Goal: Task Accomplishment & Management: Manage account settings

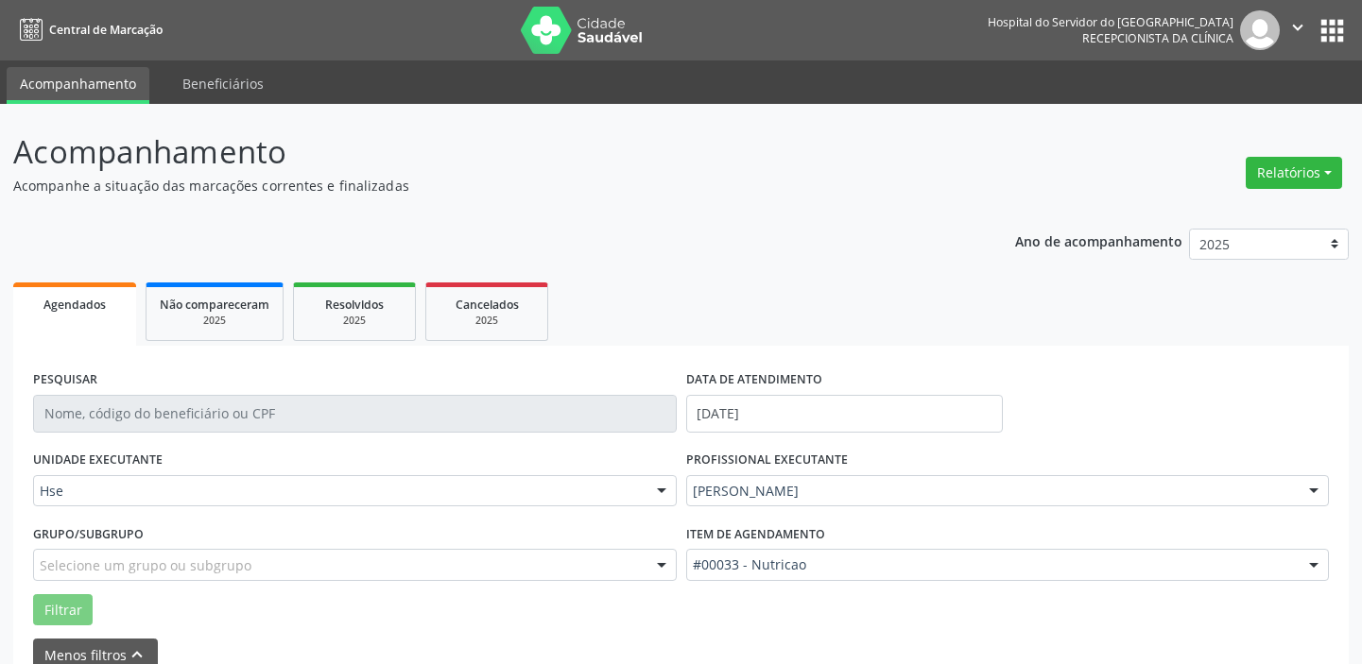
scroll to position [98, 0]
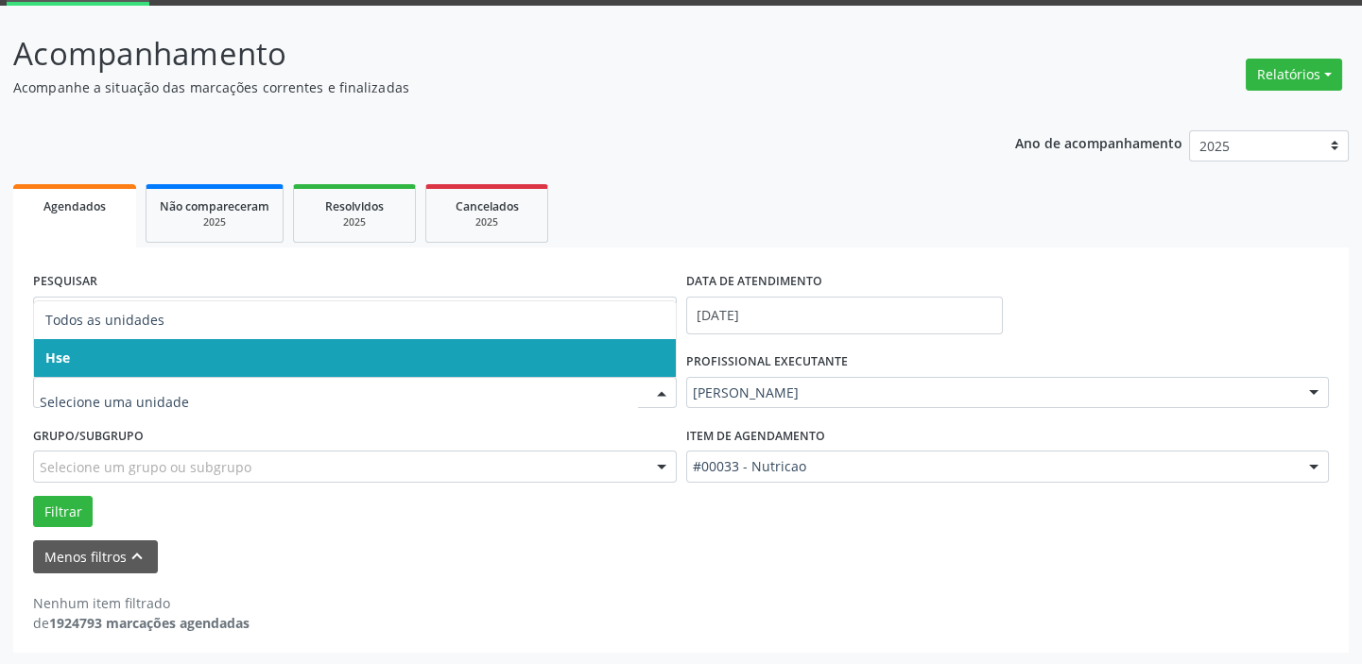
drag, startPoint x: 158, startPoint y: 348, endPoint x: 172, endPoint y: 374, distance: 30.0
click at [158, 348] on span "Hse" at bounding box center [355, 358] width 642 height 38
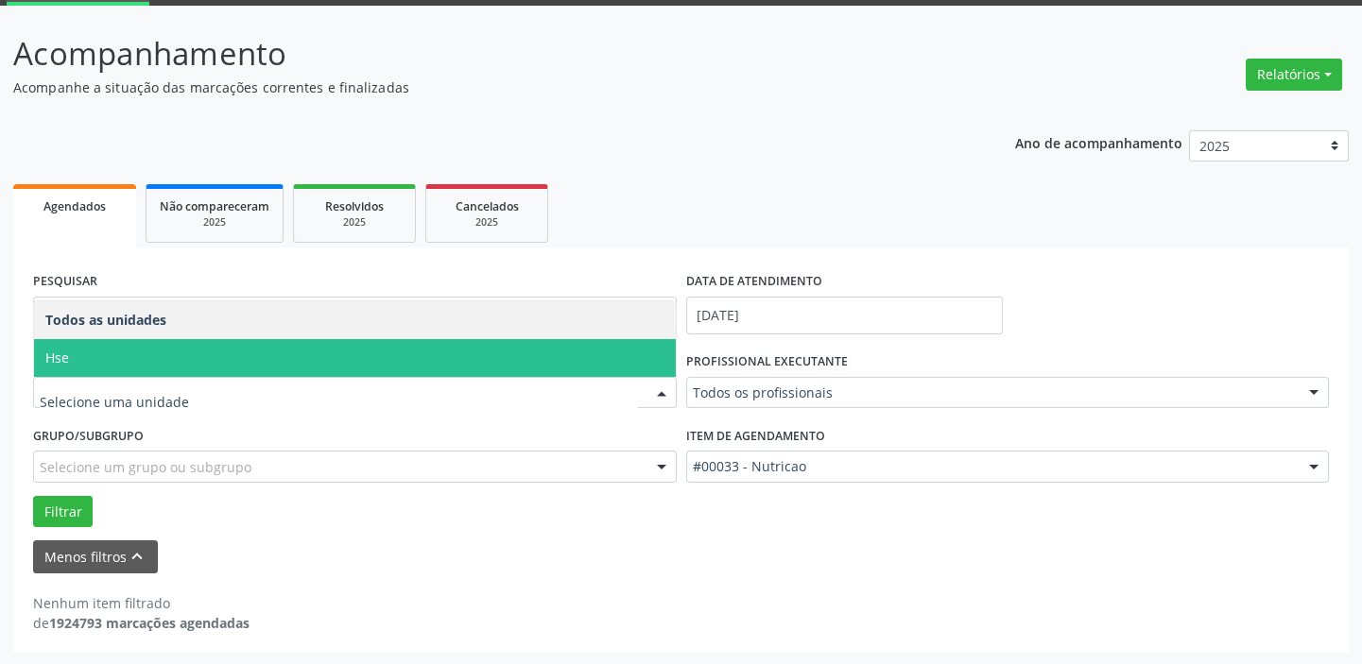
click at [141, 355] on span "Hse" at bounding box center [355, 358] width 642 height 38
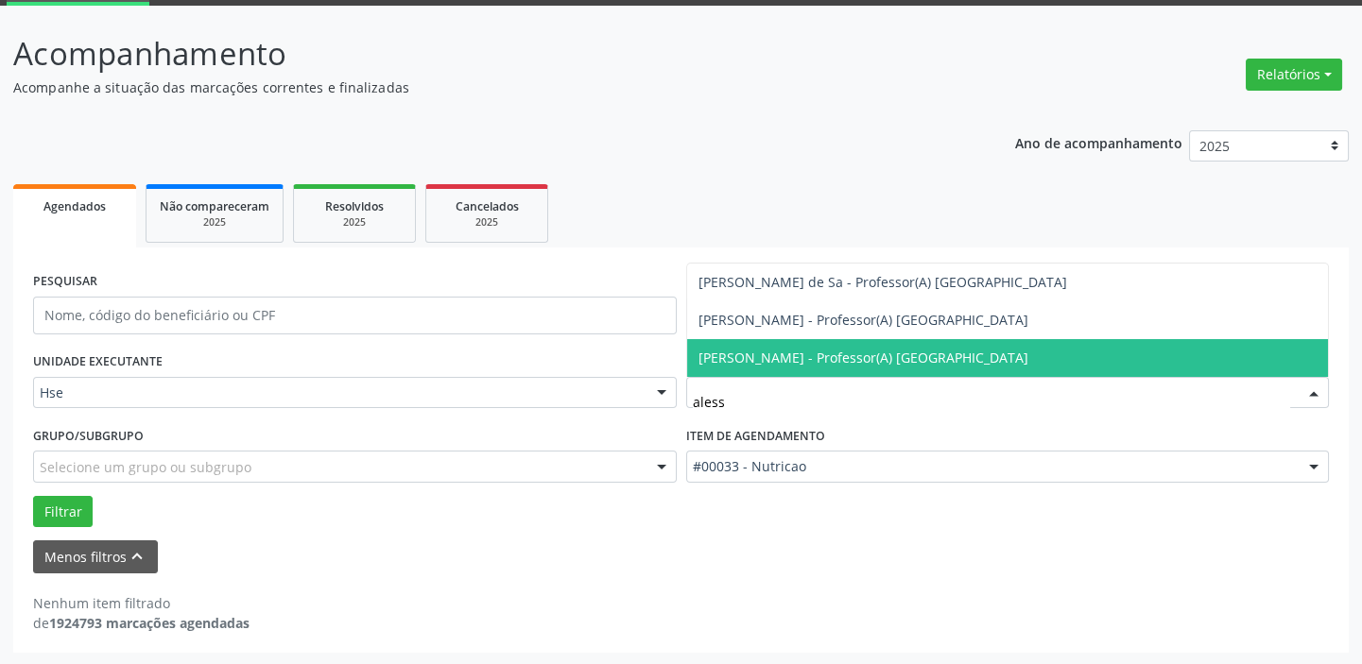
type input "alessa"
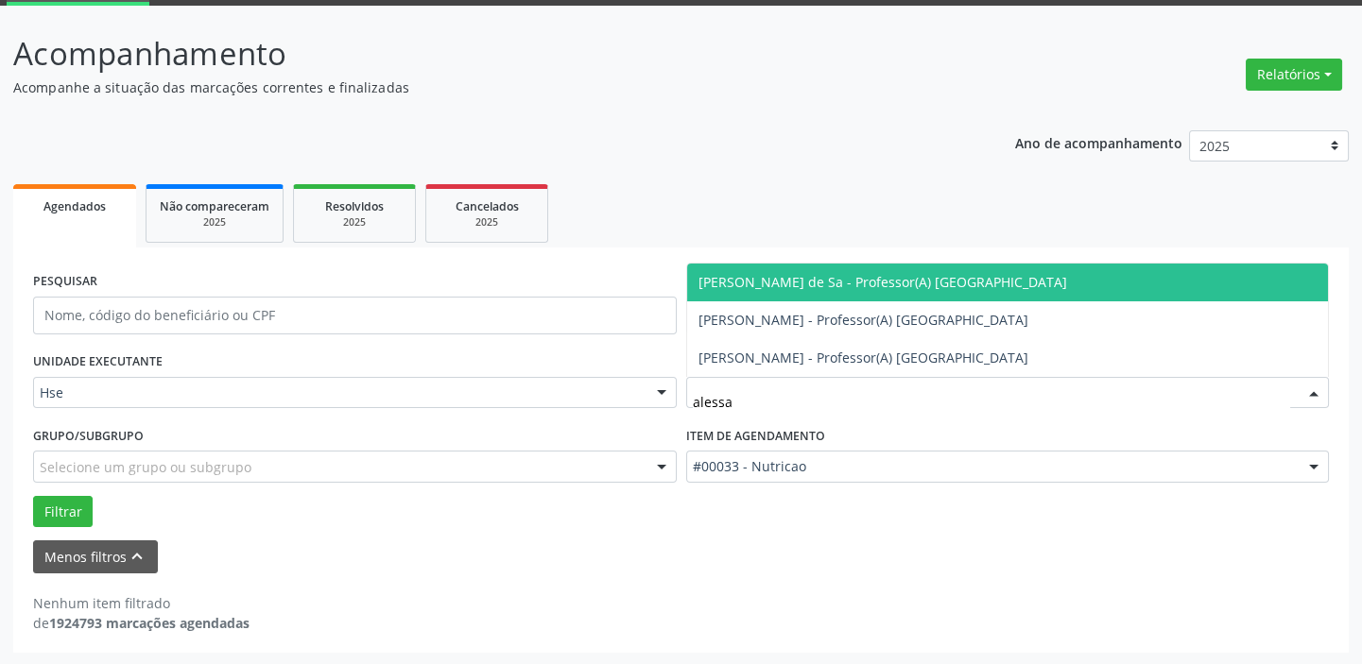
click at [864, 287] on span "[PERSON_NAME] de Sa - Professor(A) [GEOGRAPHIC_DATA]" at bounding box center [882, 282] width 369 height 18
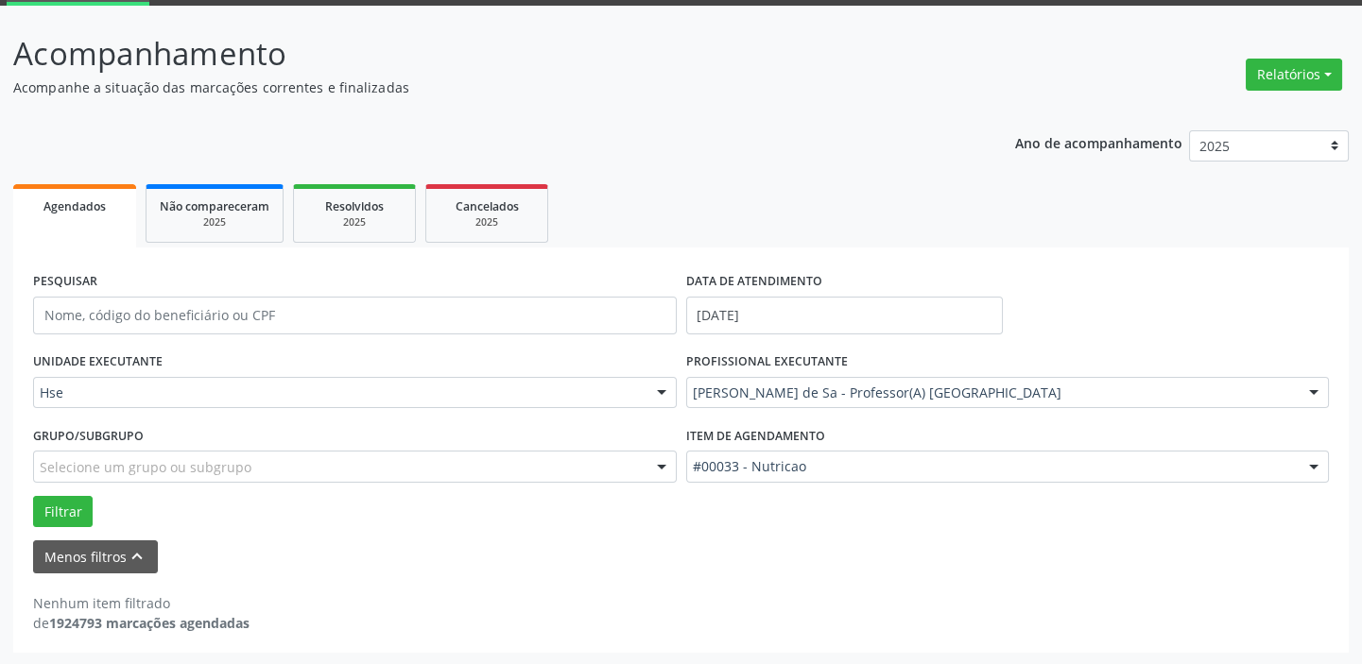
click at [1311, 462] on div at bounding box center [1314, 468] width 28 height 32
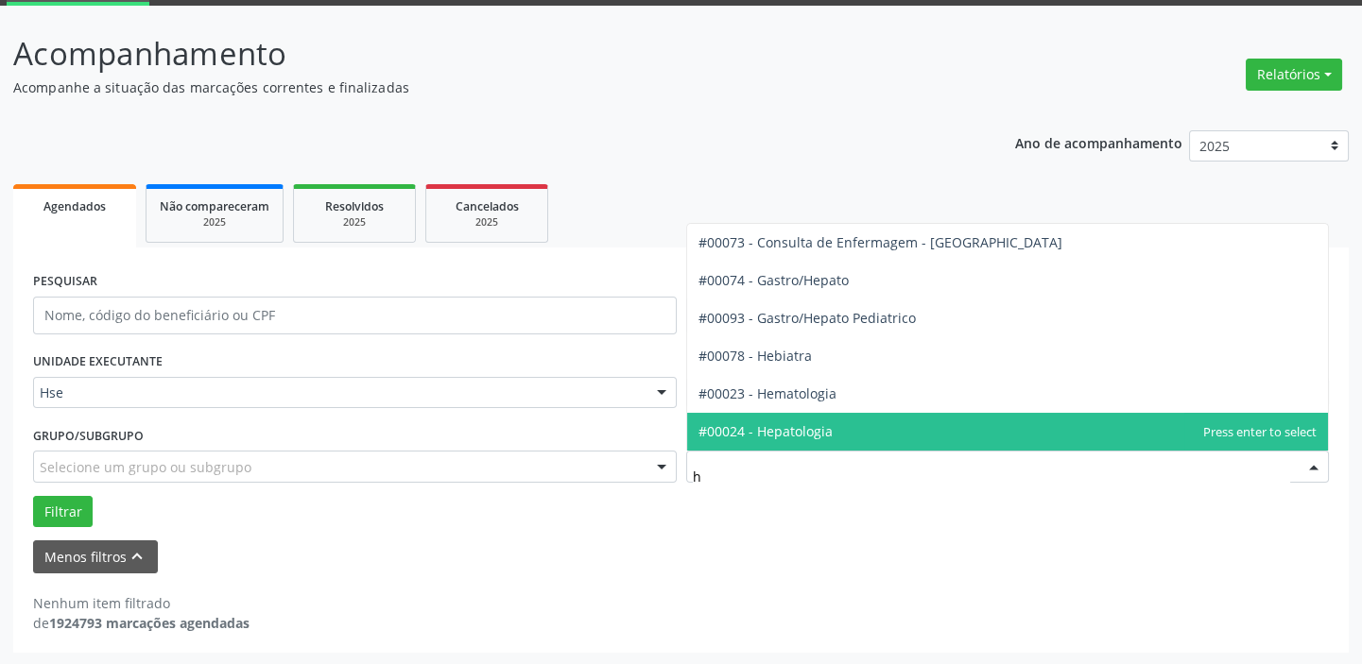
type input "he"
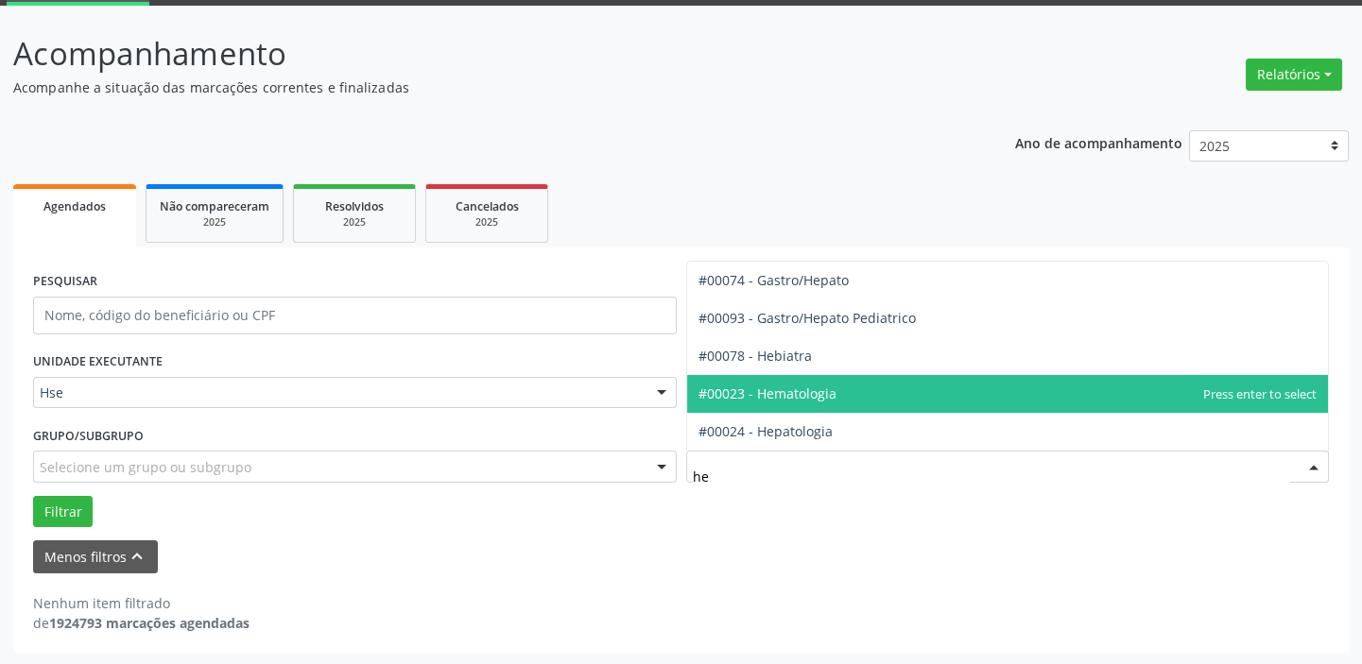
click at [854, 389] on span "#00023 - Hematologia" at bounding box center [1008, 394] width 642 height 38
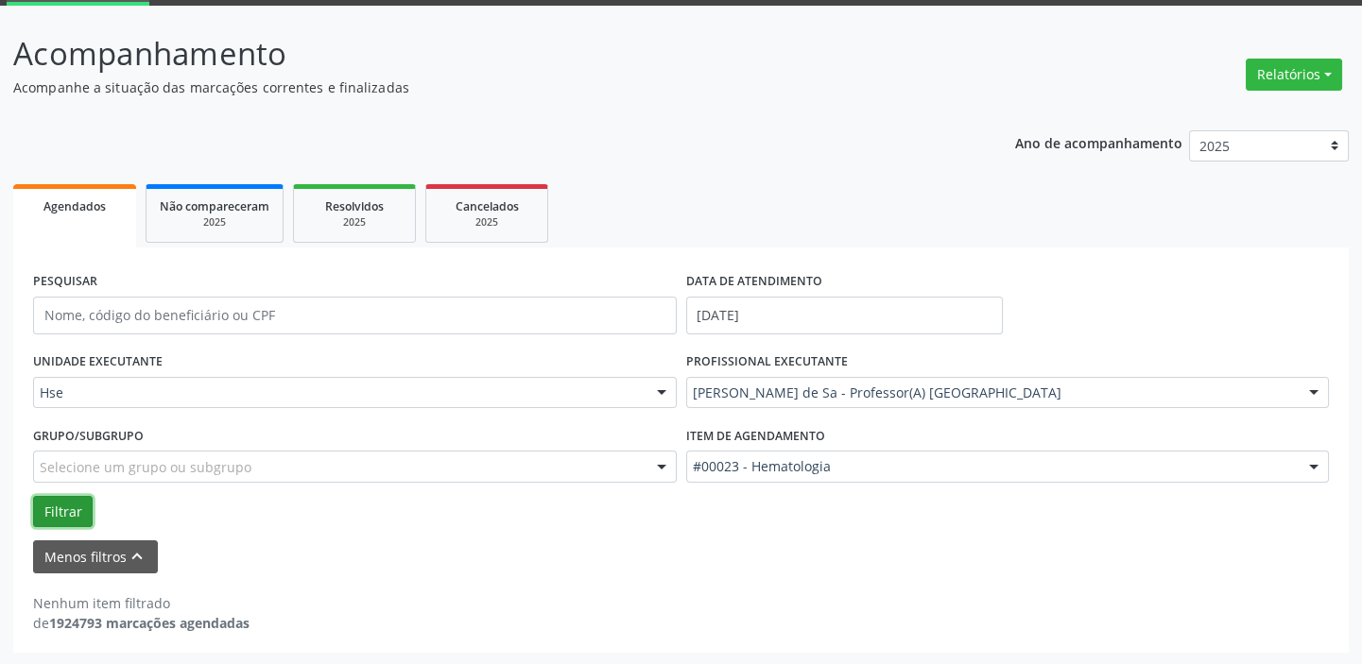
click at [67, 509] on button "Filtrar" at bounding box center [63, 512] width 60 height 32
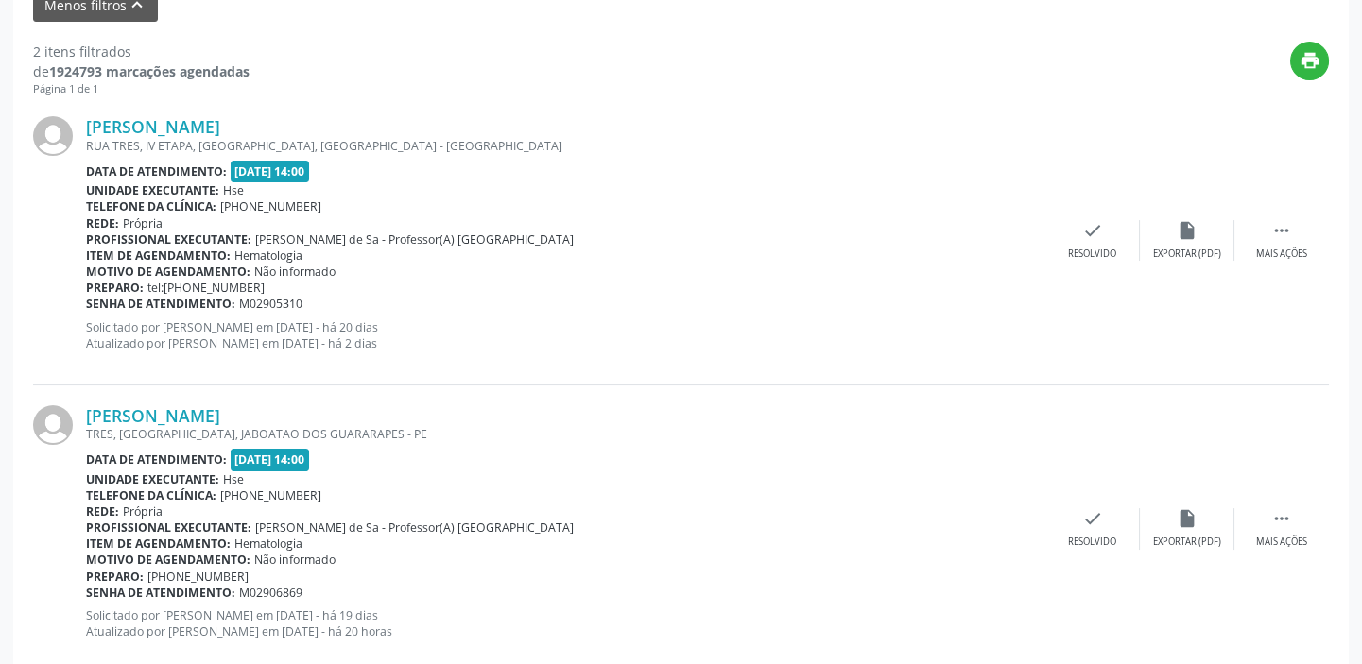
scroll to position [690, 0]
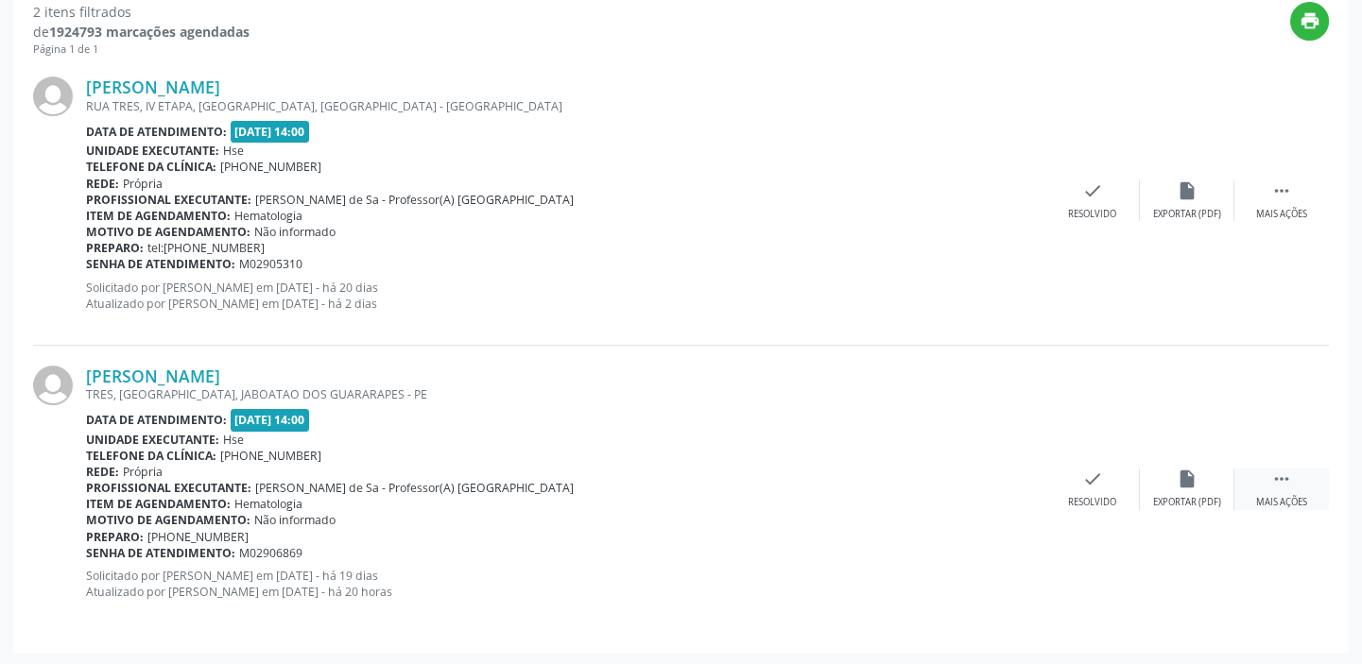
click at [1291, 491] on div " Mais ações" at bounding box center [1281, 489] width 95 height 41
click at [1191, 490] on div "alarm_off Não compareceu" at bounding box center [1187, 489] width 95 height 41
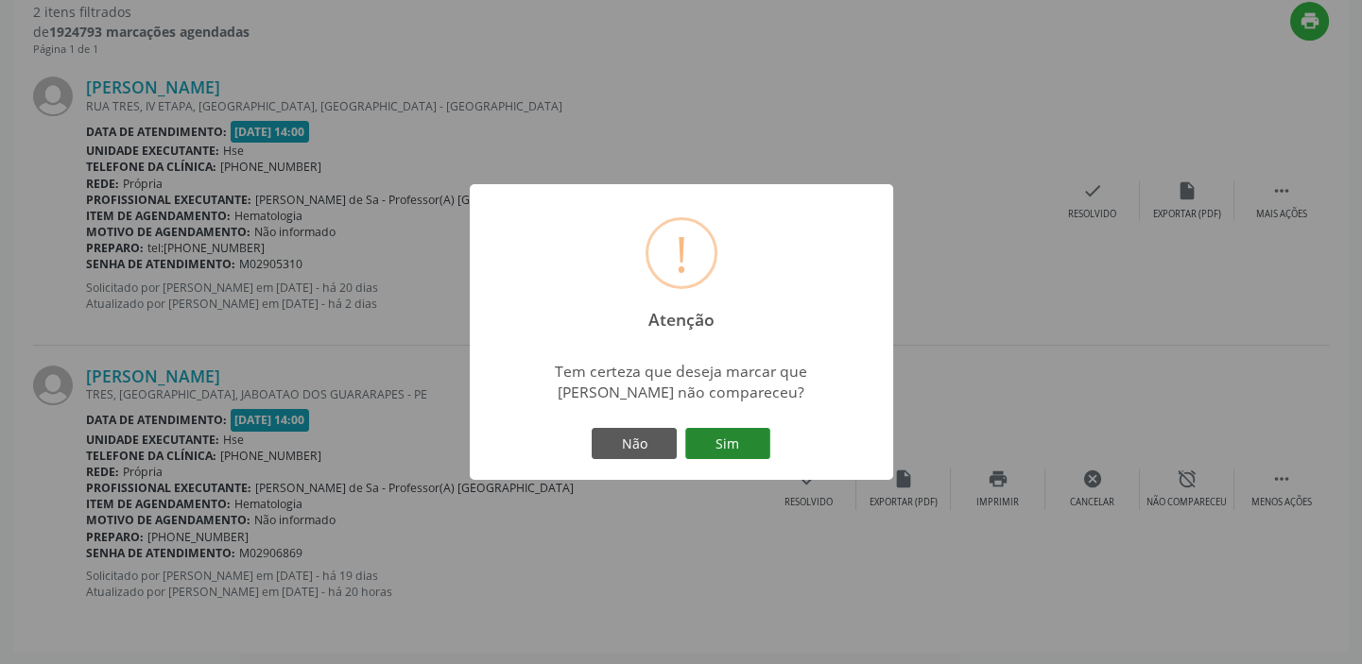
click at [731, 436] on button "Sim" at bounding box center [727, 444] width 85 height 32
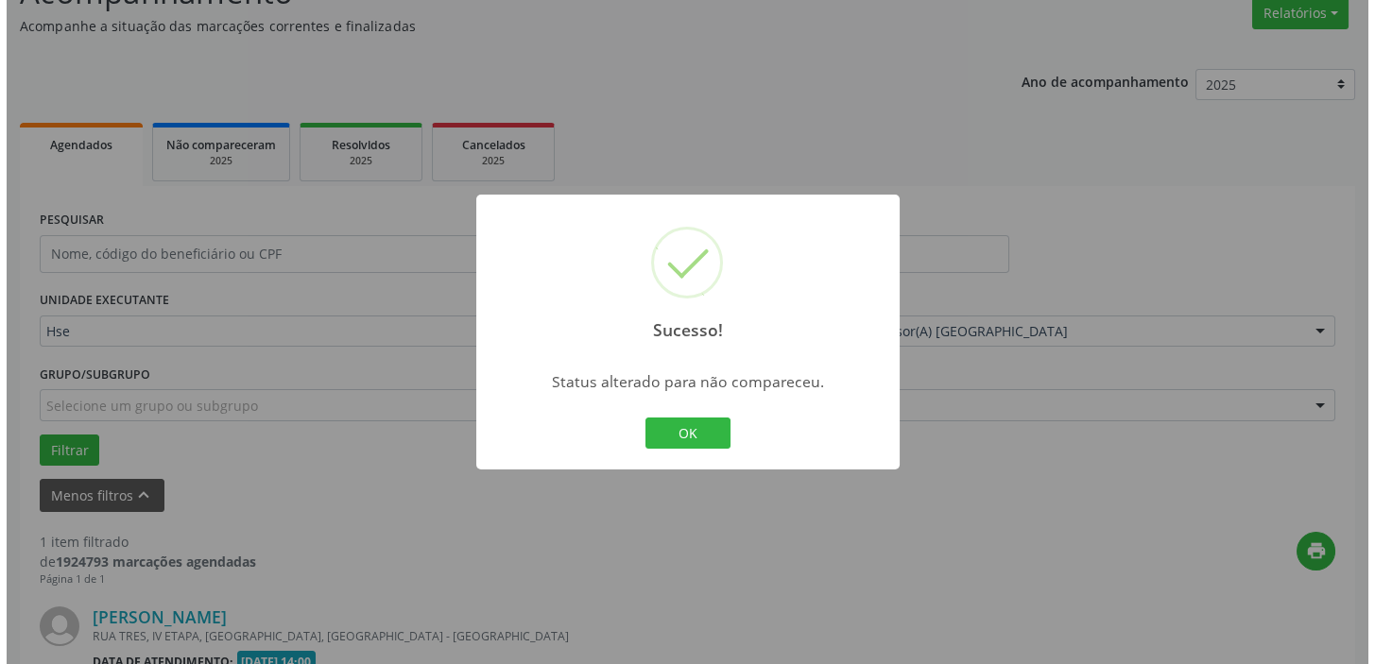
scroll to position [403, 0]
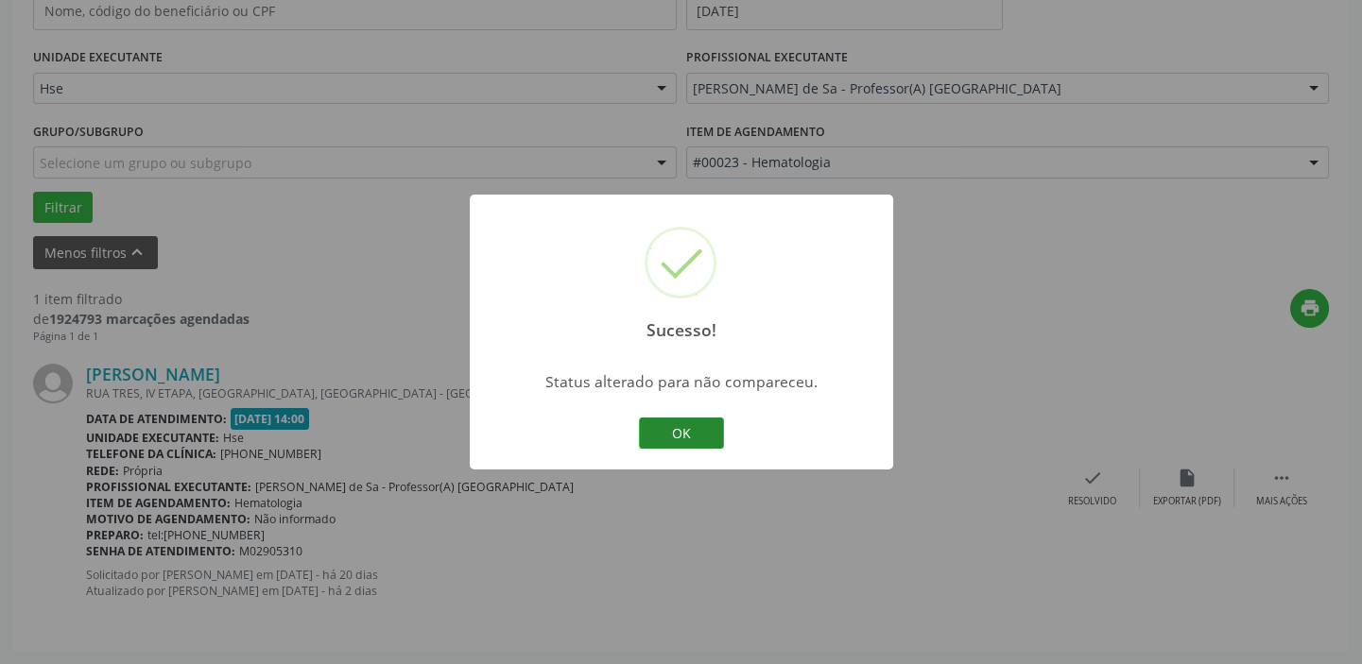
click at [687, 429] on button "OK" at bounding box center [681, 434] width 85 height 32
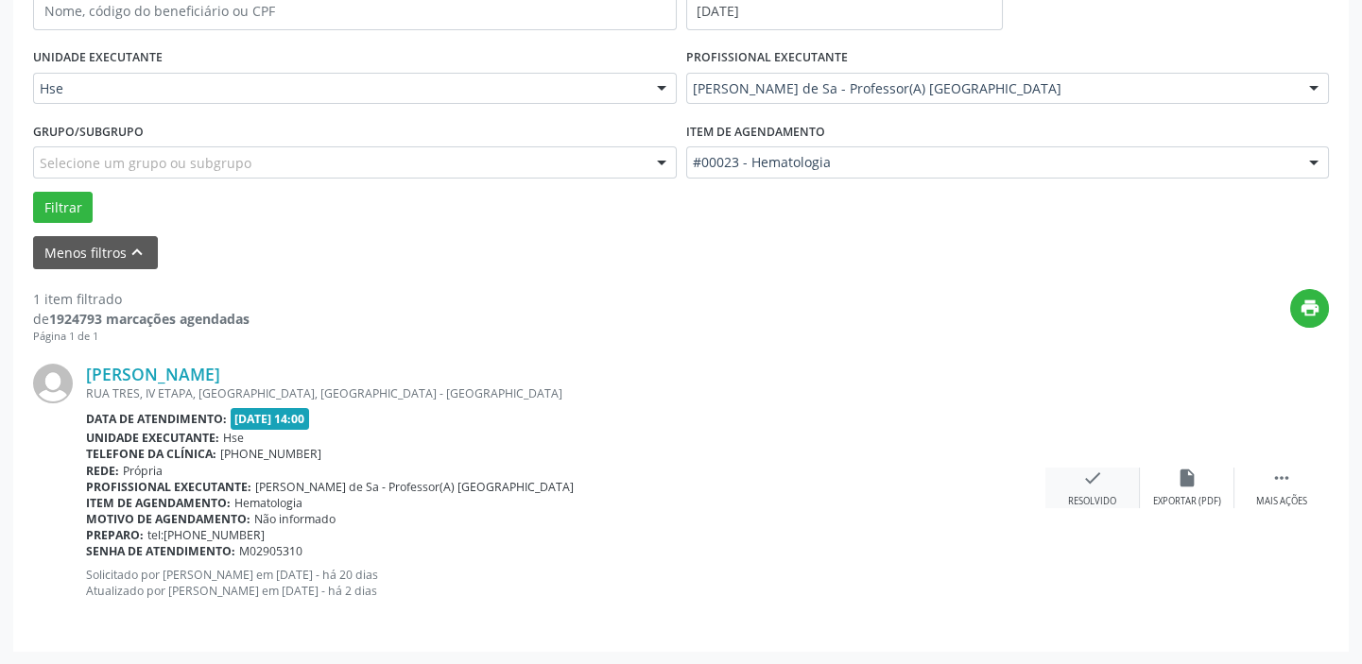
click at [1074, 485] on div "check Resolvido" at bounding box center [1092, 488] width 95 height 41
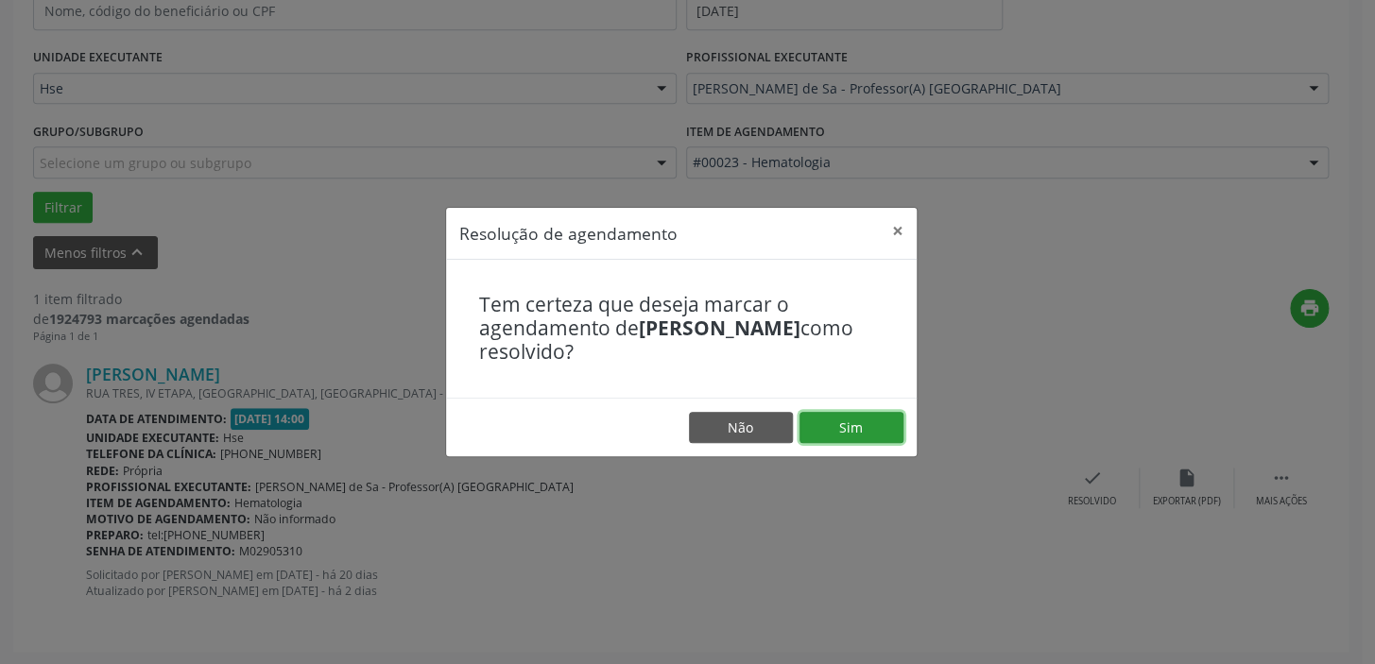
drag, startPoint x: 857, startPoint y: 415, endPoint x: 838, endPoint y: 440, distance: 31.0
click at [859, 415] on button "Sim" at bounding box center [852, 428] width 104 height 32
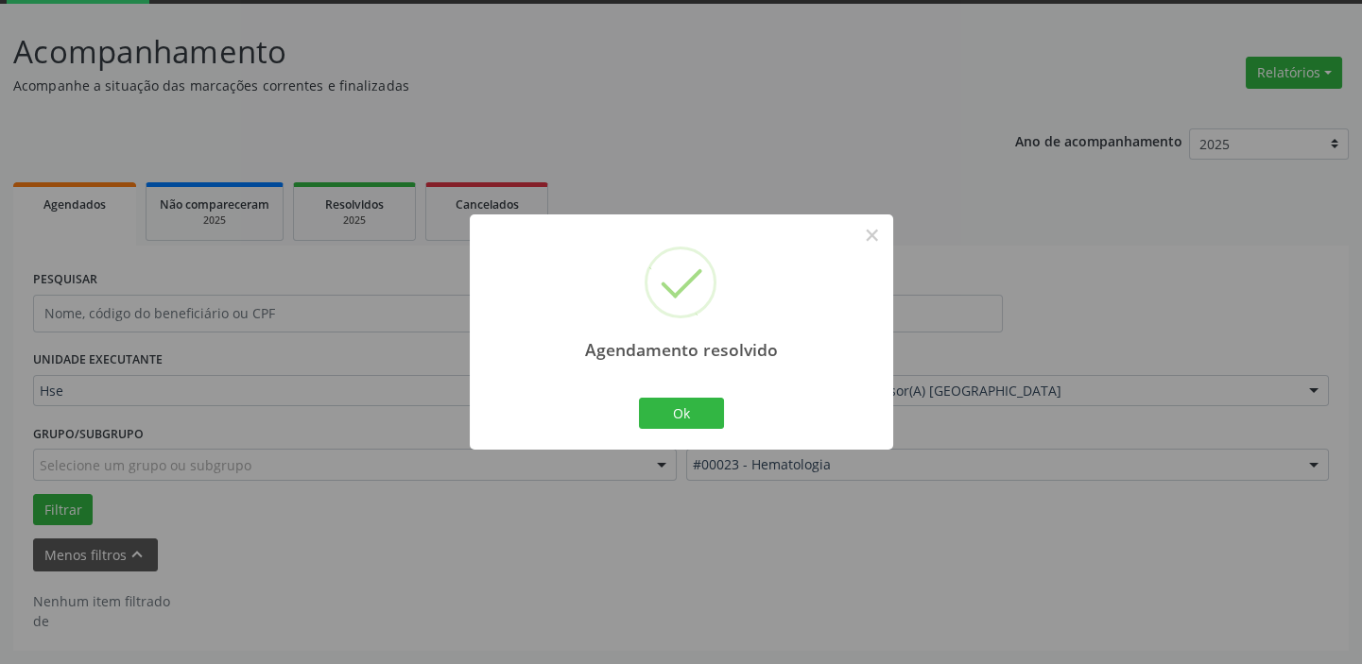
scroll to position [98, 0]
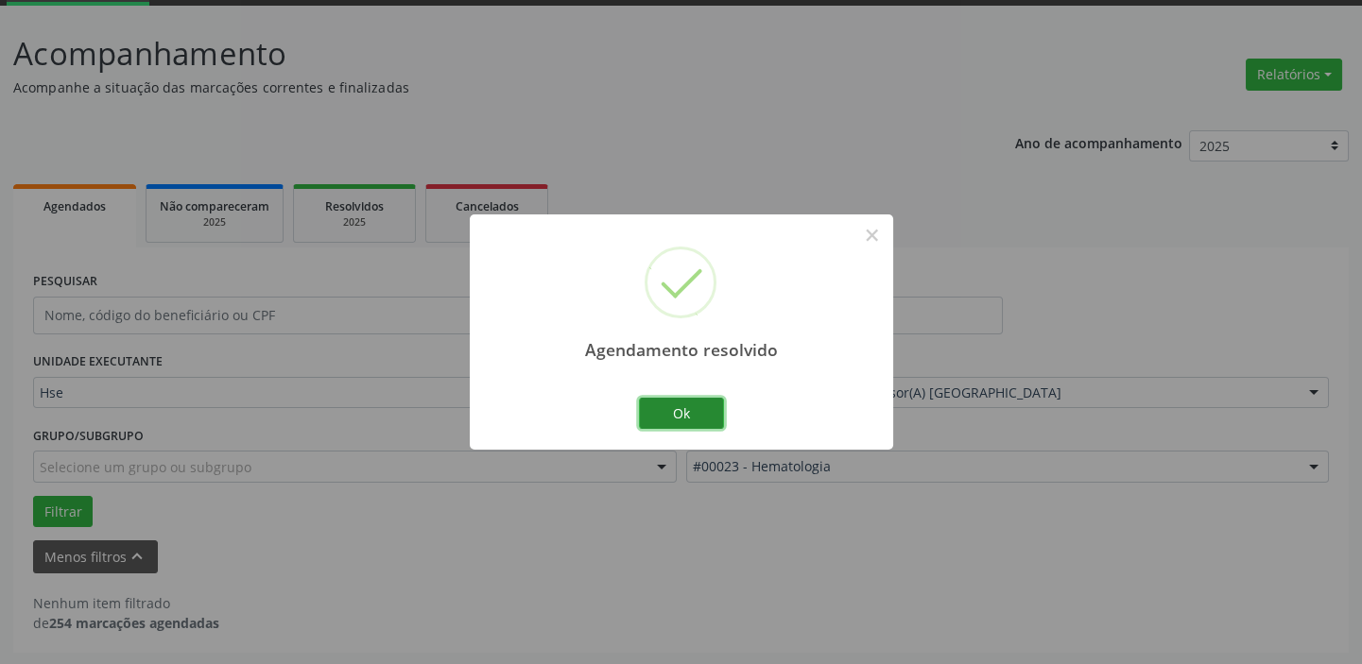
click at [699, 421] on button "Ok" at bounding box center [681, 414] width 85 height 32
